Goal: Task Accomplishment & Management: Manage account settings

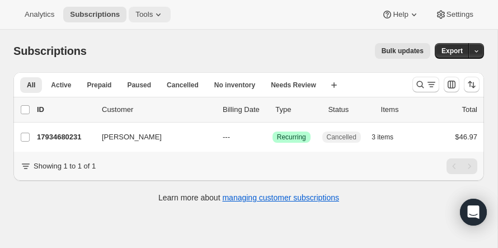
click at [163, 12] on icon at bounding box center [158, 14] width 11 height 11
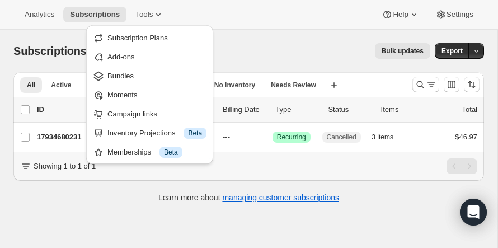
click at [94, 219] on div "Subscriptions. This page is ready Subscriptions Bulk updates More actions Bulk …" at bounding box center [248, 154] width 497 height 248
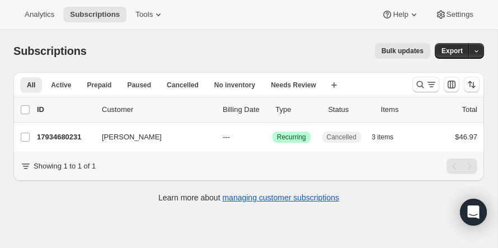
click at [25, 165] on icon at bounding box center [25, 165] width 11 height 11
click at [164, 14] on icon at bounding box center [158, 14] width 11 height 11
